Goal: Use online tool/utility: Utilize a website feature to perform a specific function

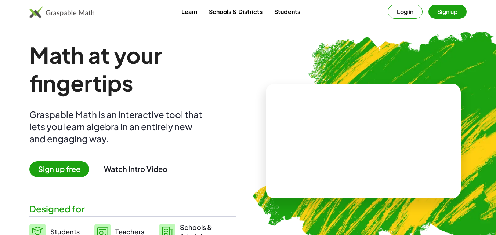
click at [50, 161] on span "Sign up free" at bounding box center [59, 169] width 60 height 16
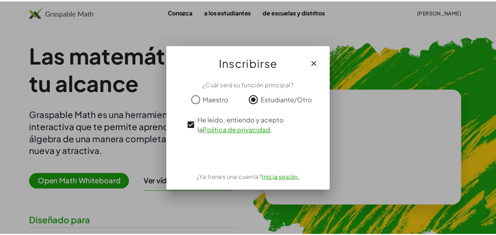
scroll to position [73, 0]
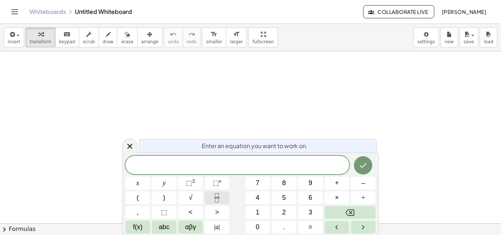
click at [220, 200] on icon "Fraction" at bounding box center [216, 197] width 9 height 9
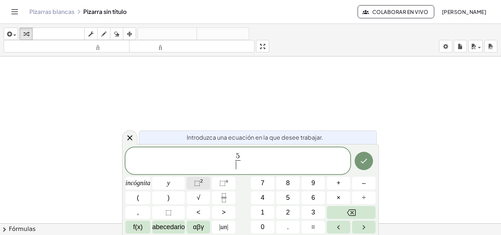
click at [203, 182] on font "2" at bounding box center [201, 181] width 3 height 6
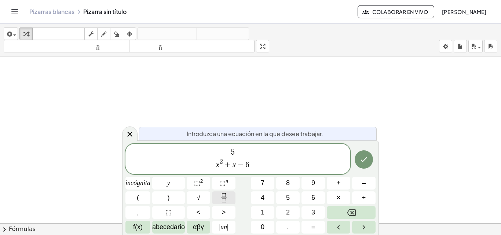
click at [229, 204] on button "Fracción" at bounding box center [223, 197] width 23 height 13
click at [227, 201] on icon "Fracción" at bounding box center [223, 197] width 9 height 9
click at [197, 187] on span "⬚ 2" at bounding box center [198, 183] width 9 height 10
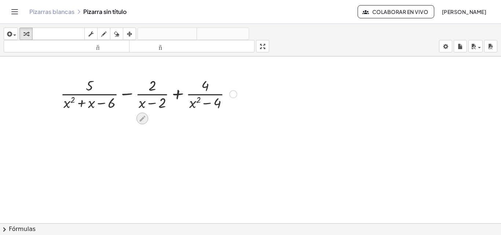
click at [142, 117] on icon at bounding box center [142, 119] width 6 height 6
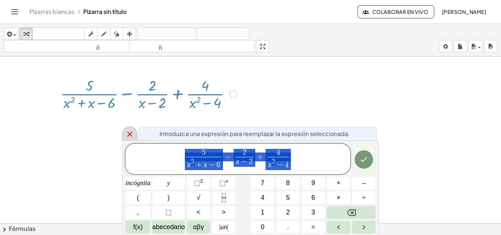
click at [127, 132] on icon at bounding box center [129, 134] width 9 height 9
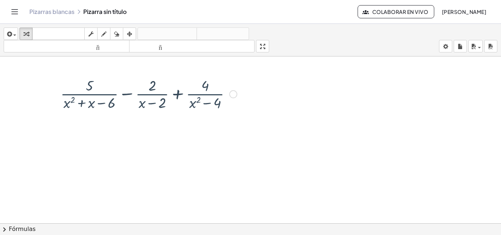
click at [244, 113] on div at bounding box center [250, 223] width 501 height 334
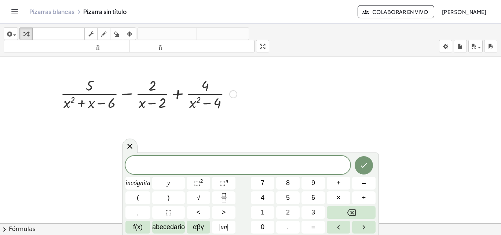
click at [231, 94] on div at bounding box center [233, 94] width 8 height 8
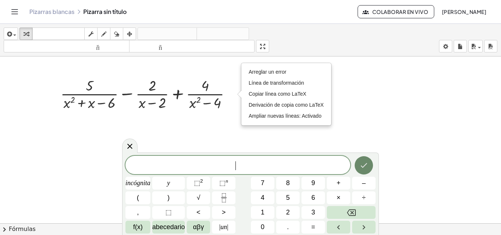
click at [366, 162] on icon "Hecho" at bounding box center [363, 165] width 9 height 9
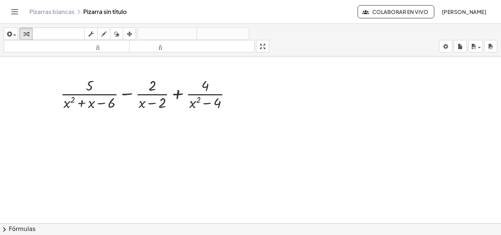
click at [195, 137] on div at bounding box center [250, 223] width 501 height 334
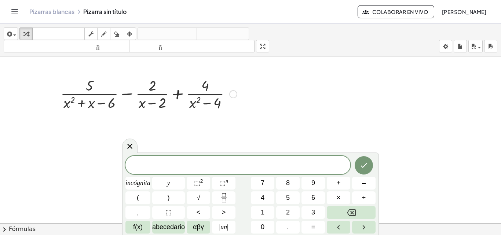
click at [79, 113] on div "+ · 5 · ( + x 2 + x − 6 ) − · 2 · ( + x − 2 ) + · 4 · ( + x 2 − 4 ) Arreglar un…" at bounding box center [146, 93] width 193 height 40
click at [239, 102] on div at bounding box center [149, 93] width 184 height 37
click at [150, 177] on div at bounding box center [137, 183] width 25 height 13
click at [366, 168] on icon "Hecho" at bounding box center [363, 165] width 9 height 9
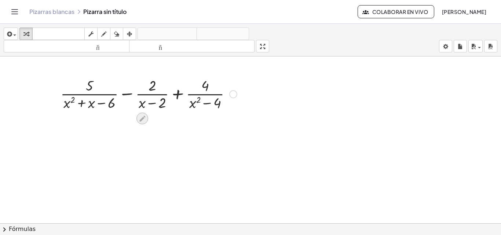
click at [139, 119] on icon at bounding box center [143, 119] width 8 height 8
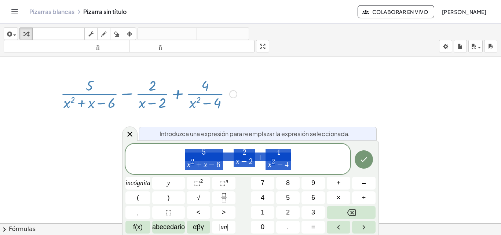
click at [315, 161] on span "5 x 2 + x − 6 ​ − 2 x − 2 ​ + 4 x 2 − 4 ​" at bounding box center [237, 159] width 225 height 23
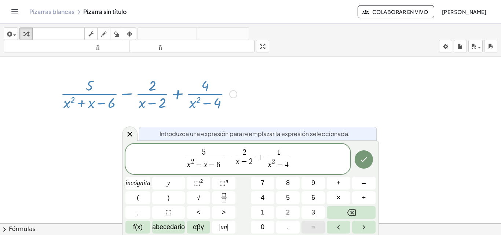
click at [314, 226] on font "=" at bounding box center [313, 226] width 4 height 7
click at [371, 165] on div at bounding box center [250, 223] width 501 height 334
click at [366, 162] on icon "Hecho" at bounding box center [363, 159] width 9 height 9
click at [205, 162] on div at bounding box center [250, 223] width 501 height 334
click at [274, 164] on div at bounding box center [250, 223] width 501 height 334
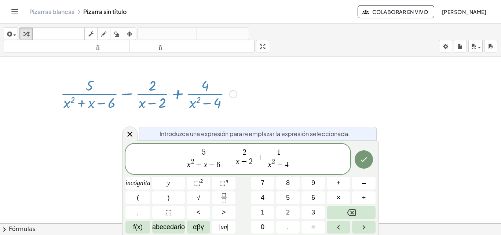
click at [307, 154] on div at bounding box center [250, 223] width 501 height 334
click at [130, 137] on div at bounding box center [250, 223] width 501 height 334
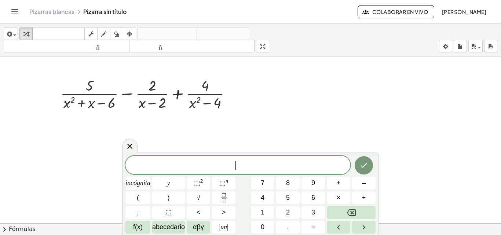
click at [280, 163] on span "​" at bounding box center [237, 166] width 225 height 10
click at [132, 144] on icon at bounding box center [129, 146] width 9 height 9
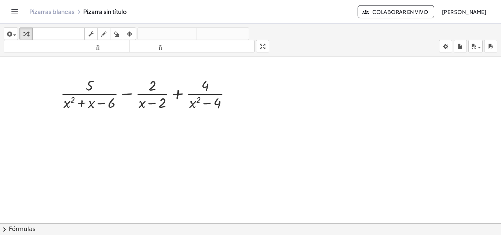
click at [307, 128] on div at bounding box center [250, 223] width 501 height 334
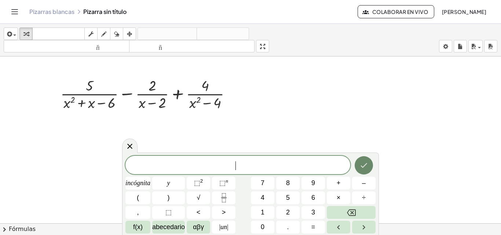
click at [368, 167] on button "Hecho" at bounding box center [364, 165] width 18 height 18
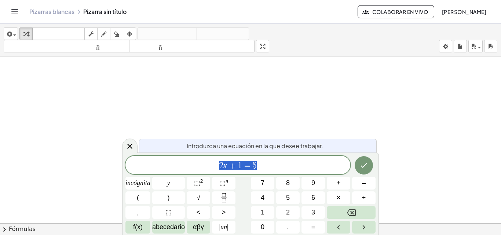
click at [331, 172] on div "****** 2 x + 1 = 5" at bounding box center [237, 165] width 225 height 18
